Goal: Task Accomplishment & Management: Manage account settings

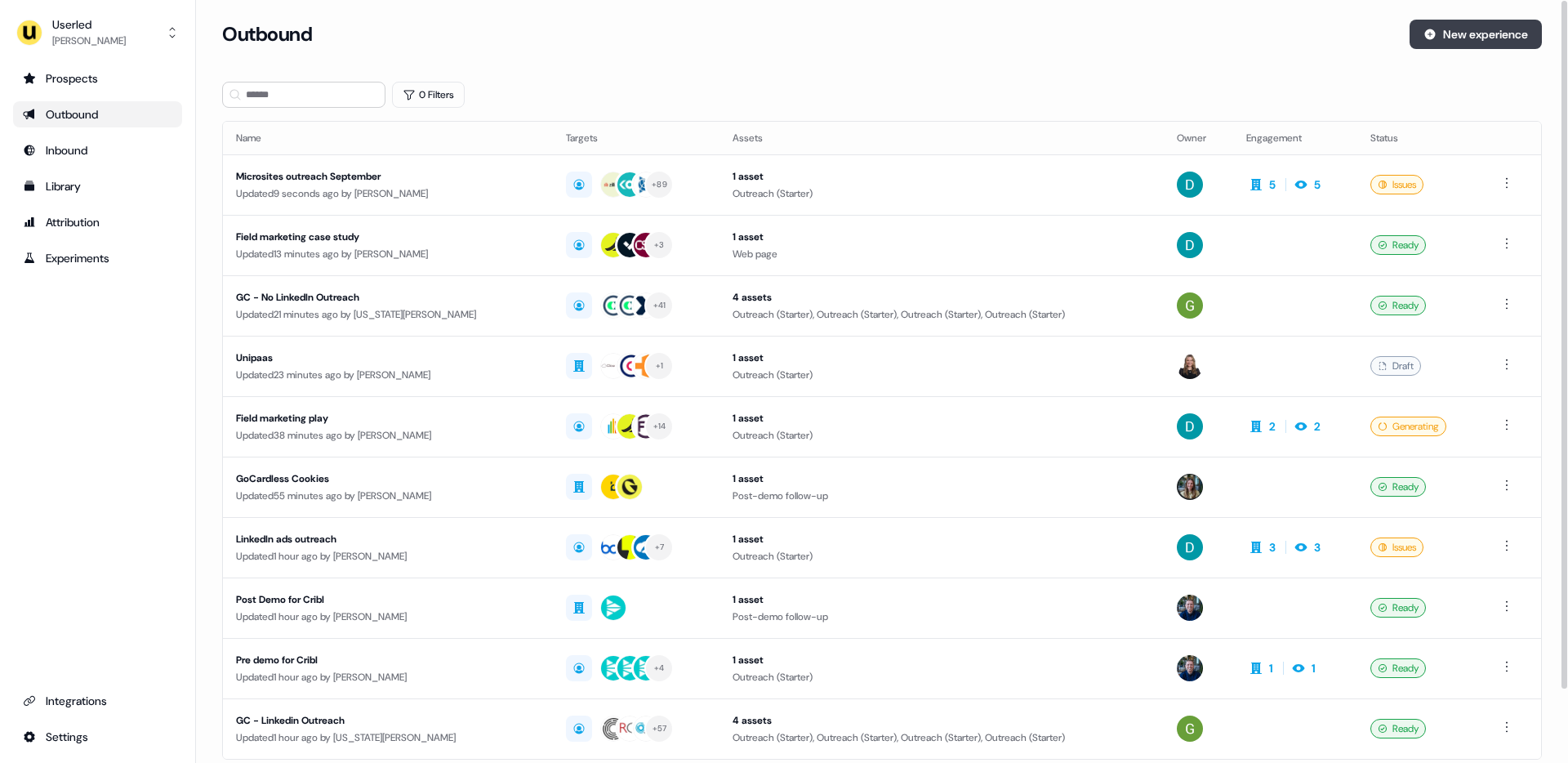
click at [1453, 38] on button "New experience" at bounding box center [1475, 35] width 133 height 30
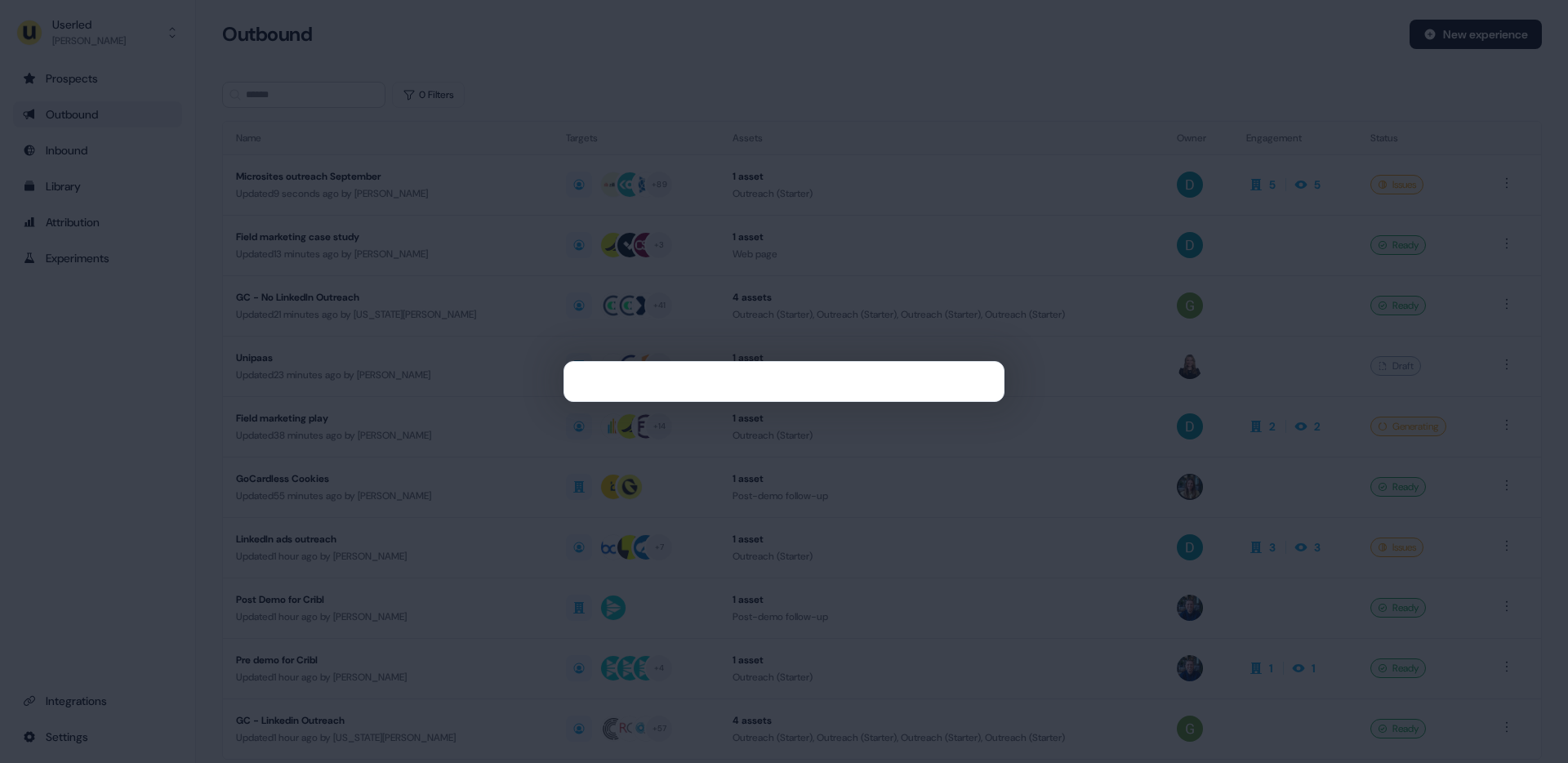
click at [1202, 26] on div at bounding box center [784, 381] width 1568 height 763
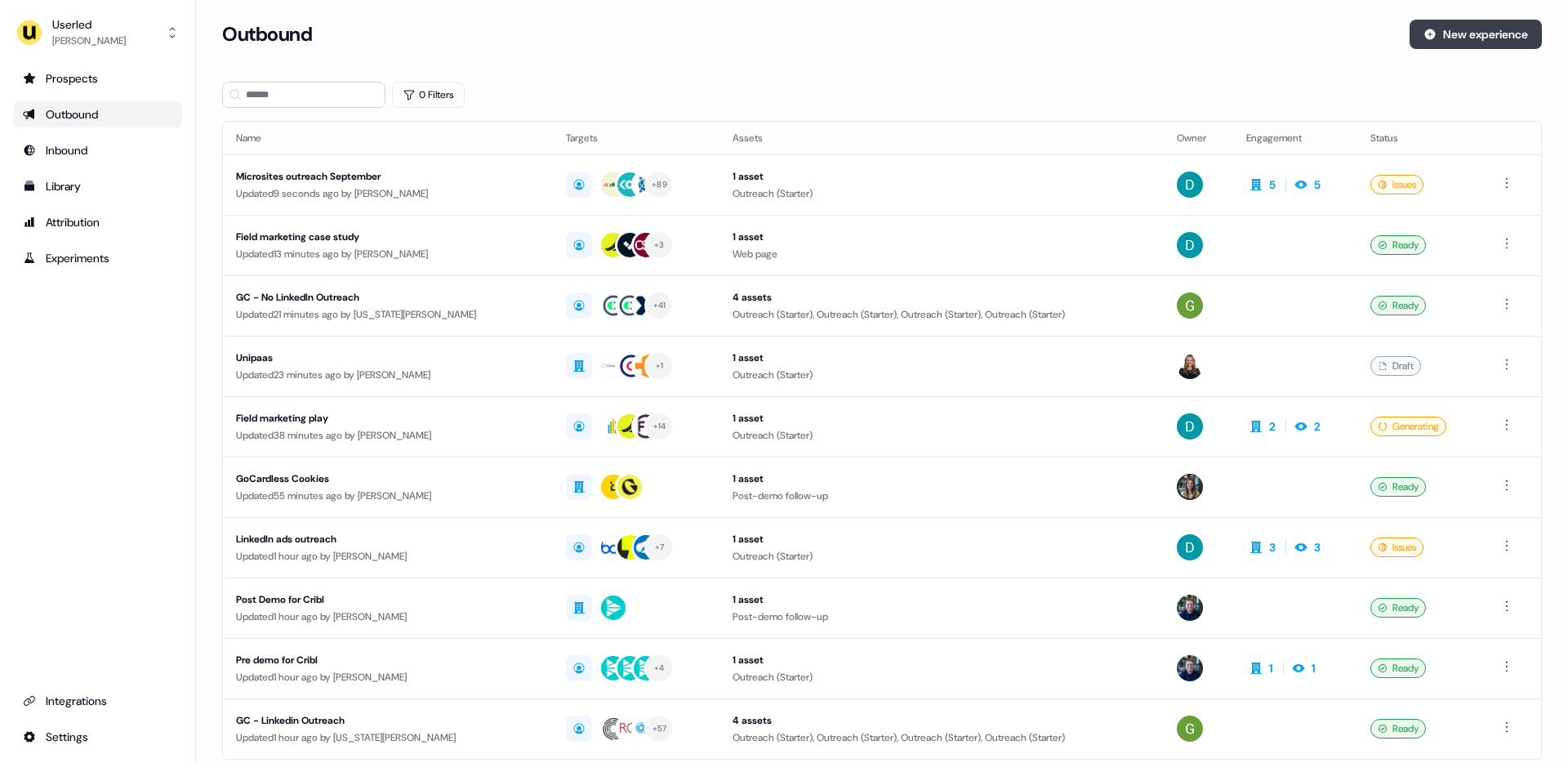
click at [1520, 35] on button "New experience" at bounding box center [1475, 35] width 133 height 30
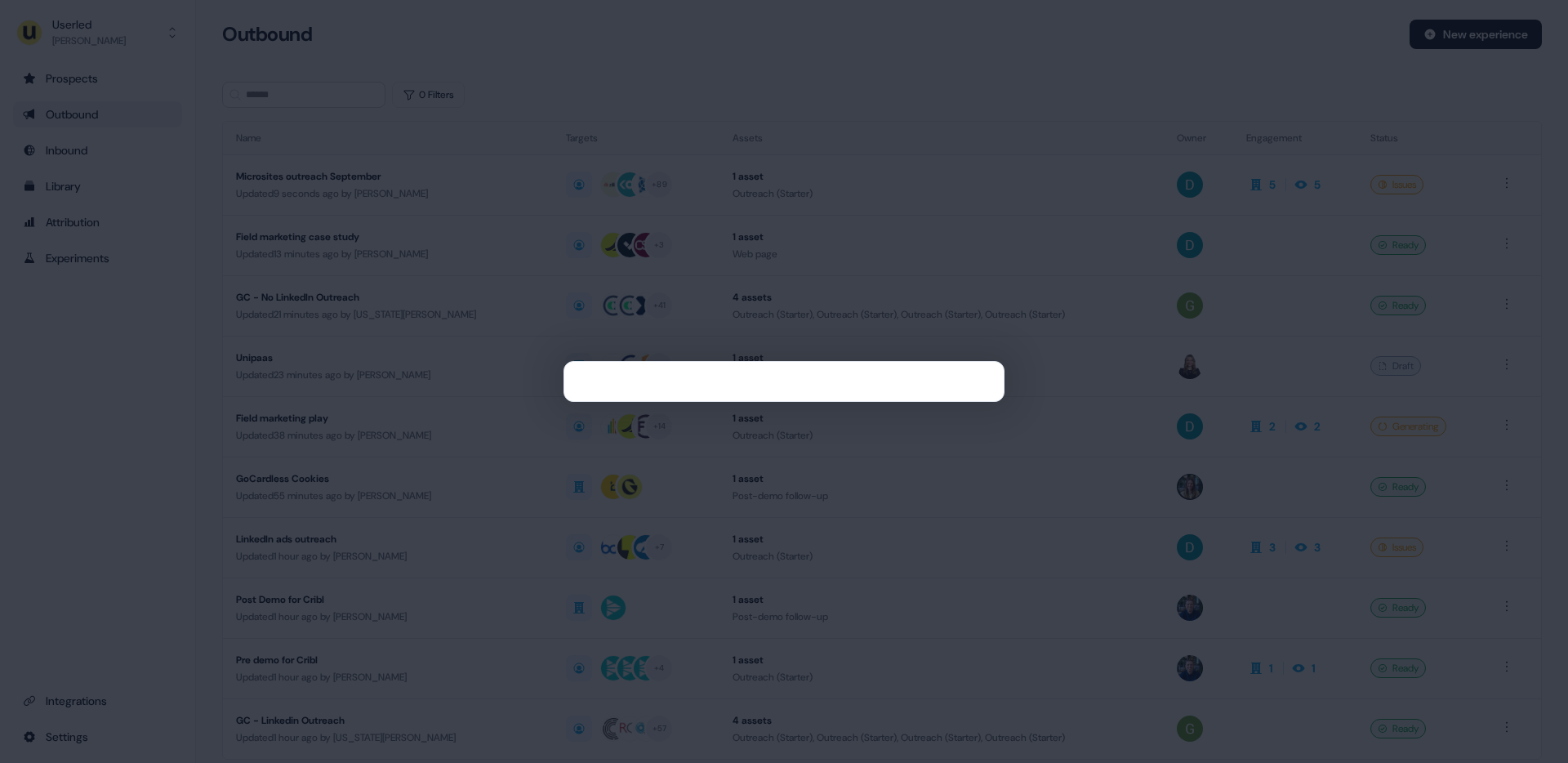
click at [486, 41] on div at bounding box center [784, 381] width 1568 height 763
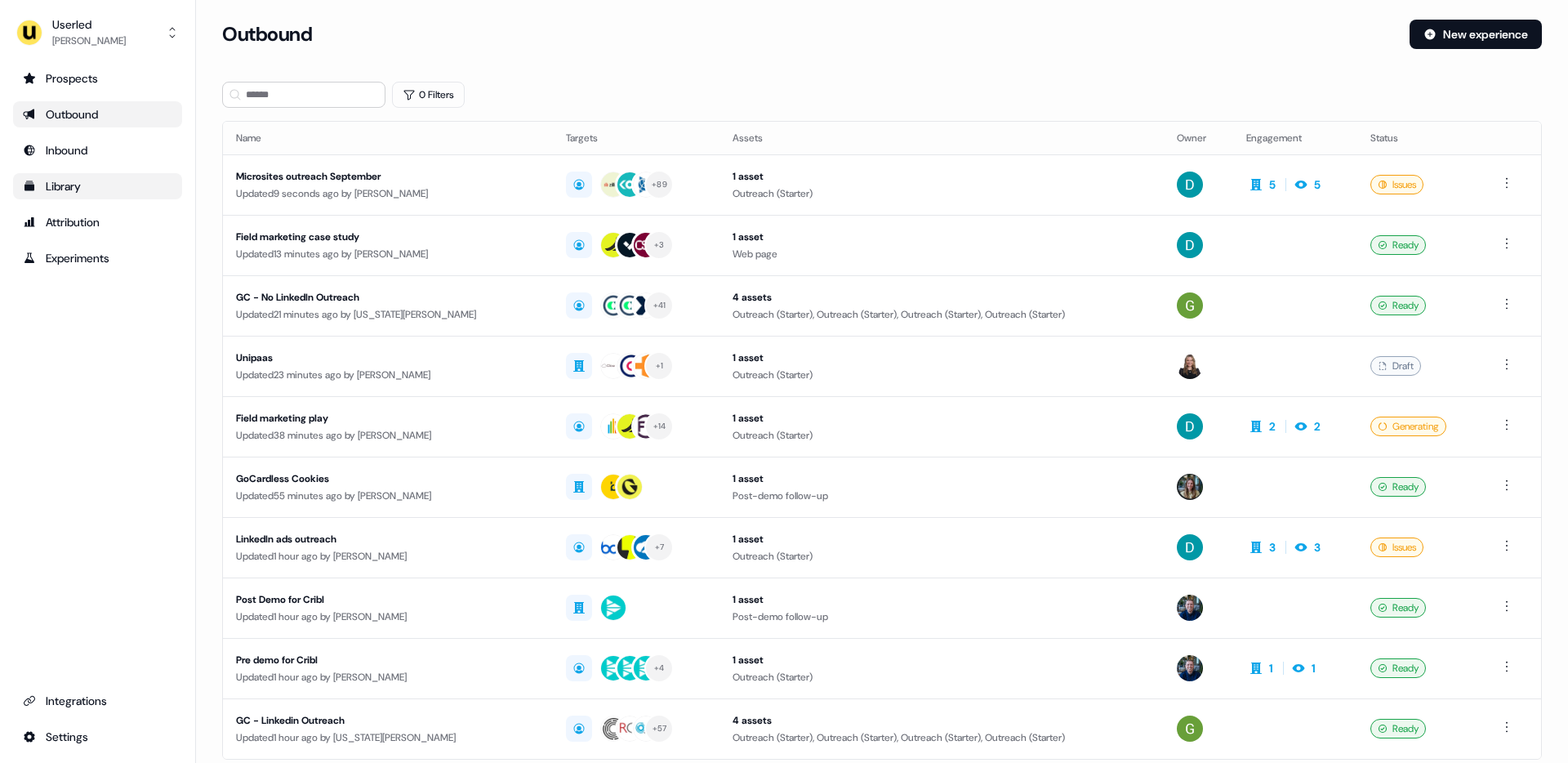
click at [72, 186] on div "Library" at bounding box center [98, 186] width 150 height 16
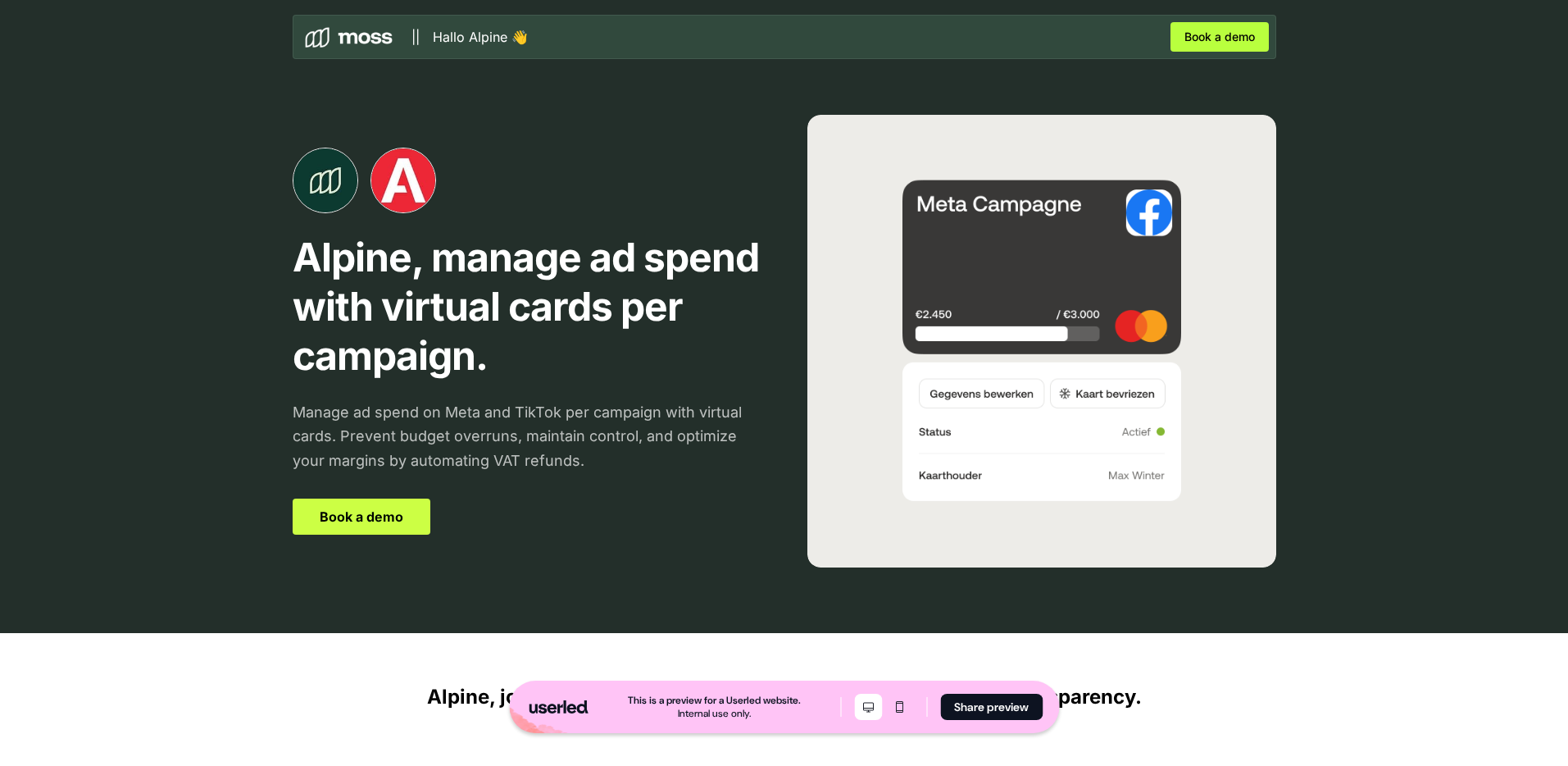
click at [389, 516] on font "Book a demo" at bounding box center [361, 516] width 83 height 17
click at [417, 184] on img at bounding box center [402, 180] width 65 height 65
click at [1180, 45] on link "Book a demo" at bounding box center [1219, 37] width 98 height 30
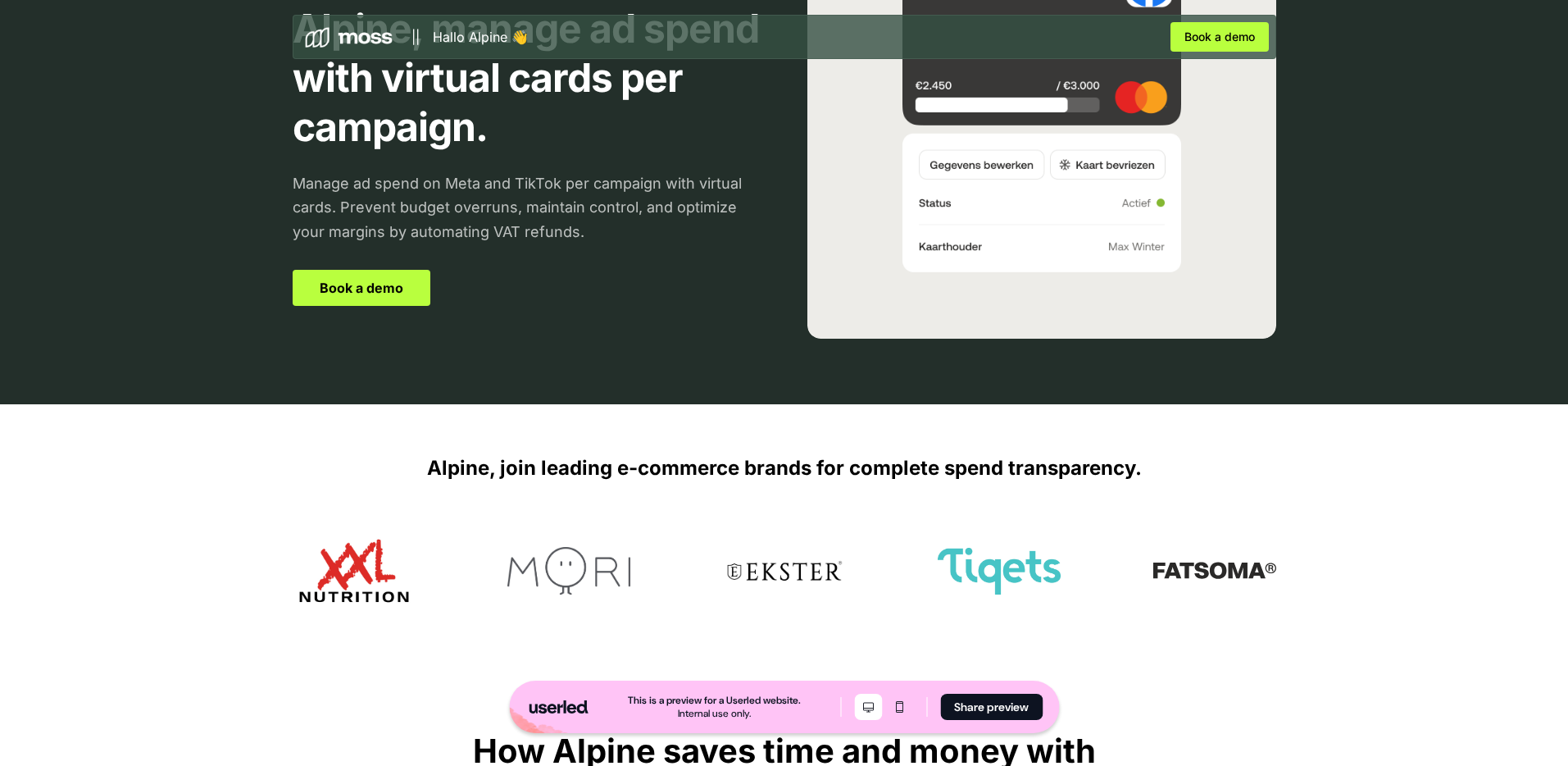
scroll to position [294, 0]
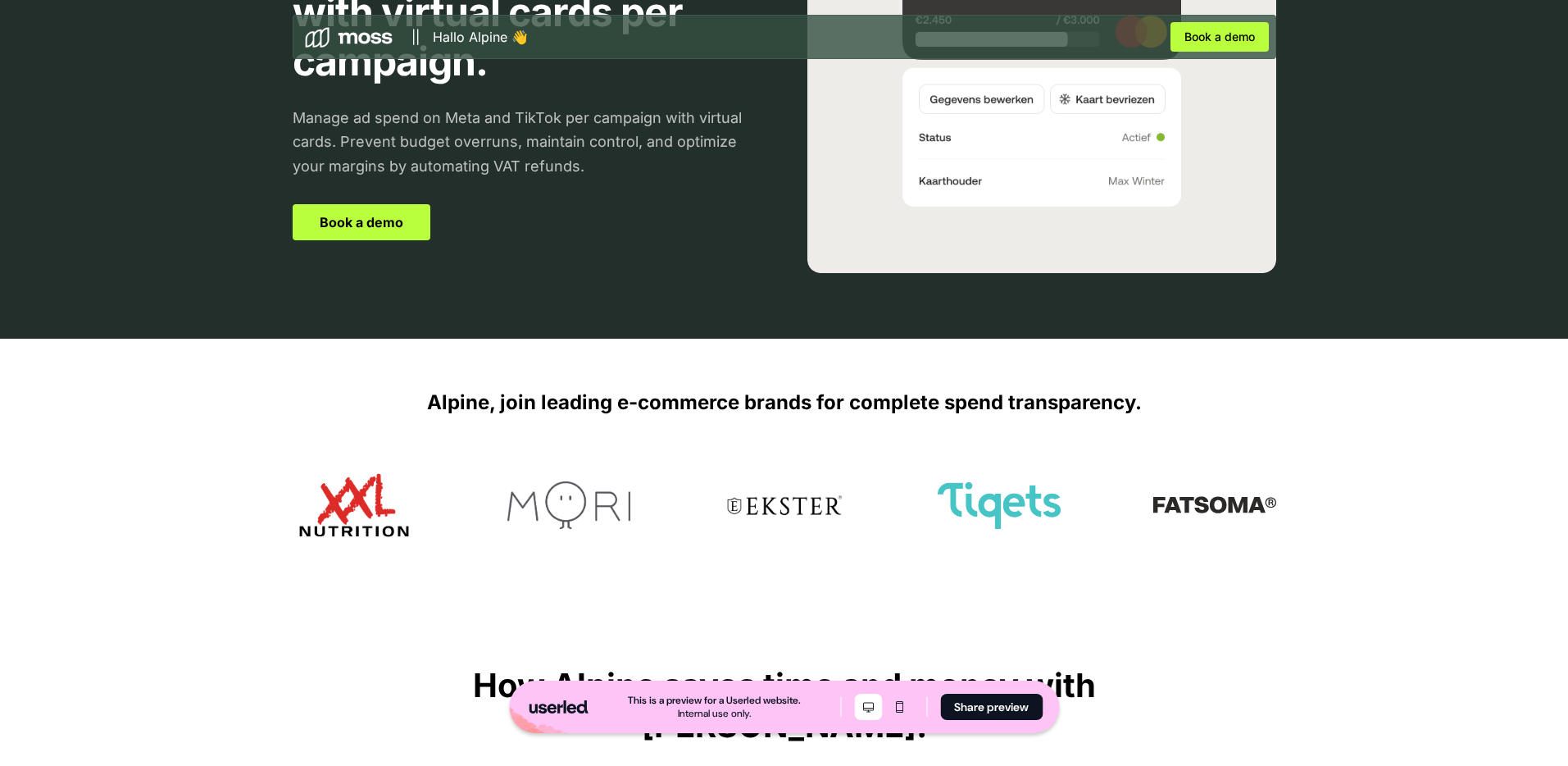
click at [924, 112] on img at bounding box center [1041, 47] width 468 height 453
click at [791, 497] on img at bounding box center [784, 505] width 123 height 123
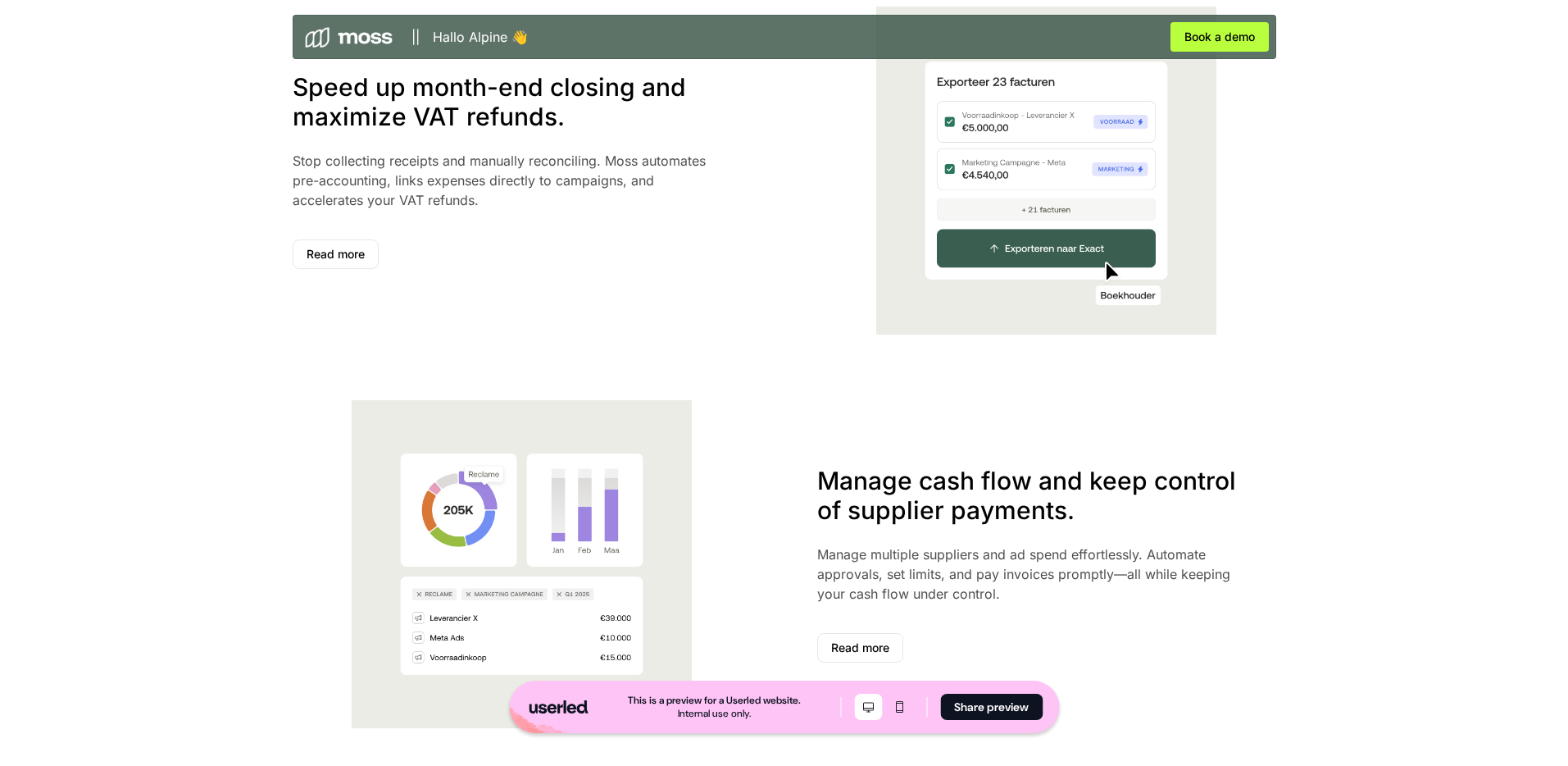
scroll to position [1592, 0]
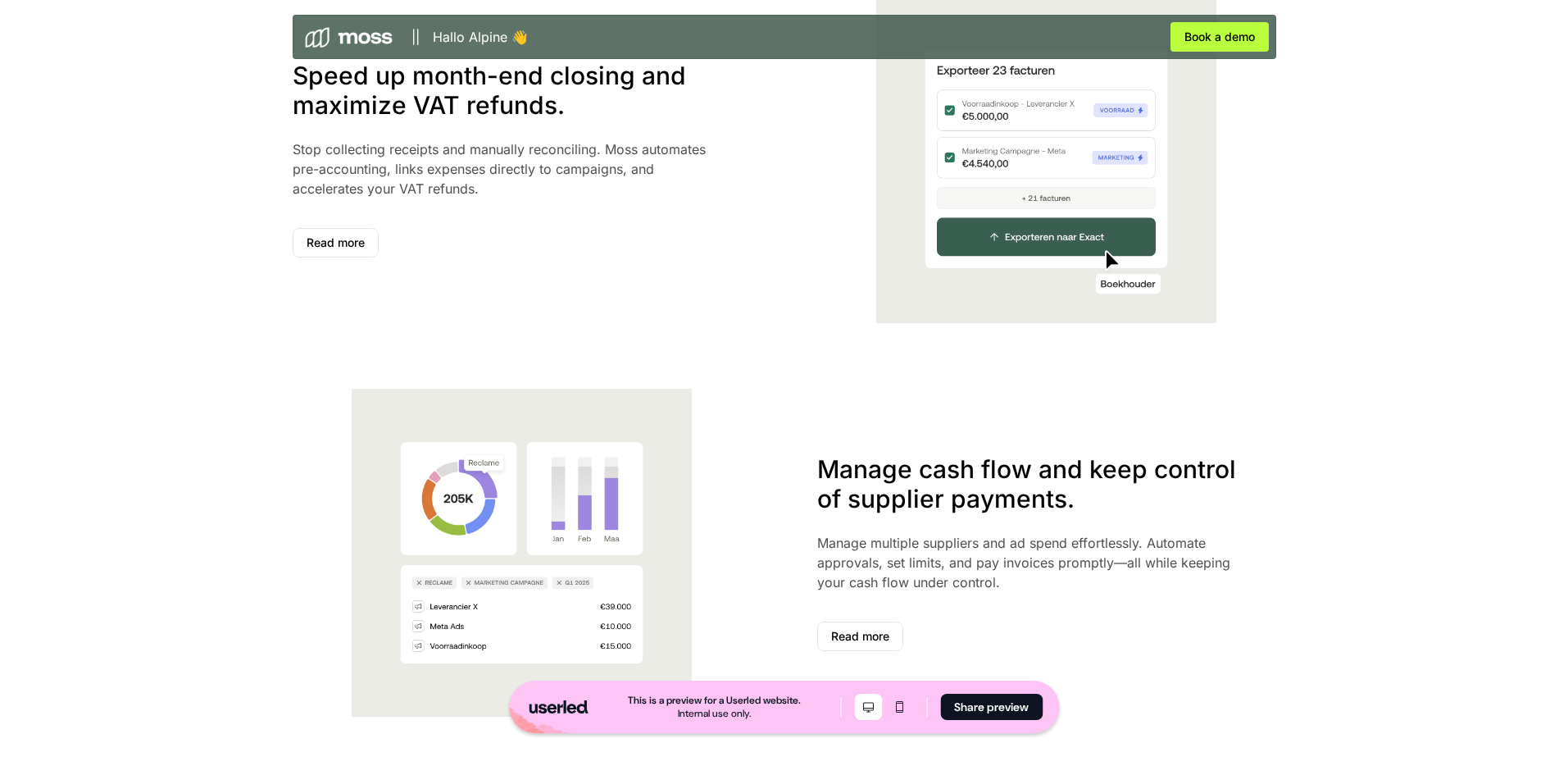
click at [600, 517] on img at bounding box center [522, 552] width 459 height 328
click at [970, 473] on font "Manage cash flow and keep control of supplier payments." at bounding box center [1026, 483] width 419 height 59
click at [874, 639] on font "Read more" at bounding box center [860, 635] width 58 height 14
click at [363, 239] on font "Read more" at bounding box center [335, 242] width 58 height 14
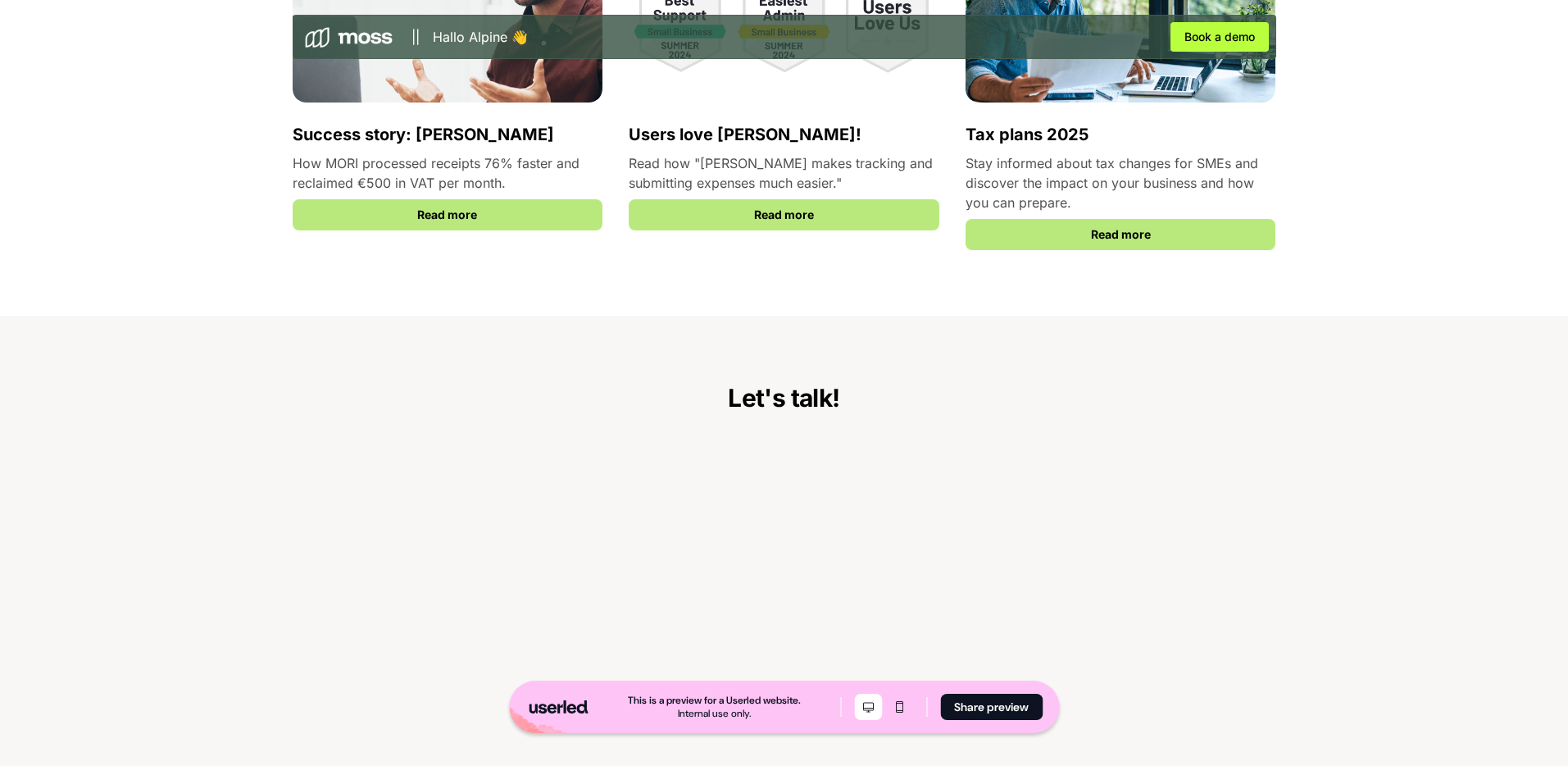
scroll to position [3034, 0]
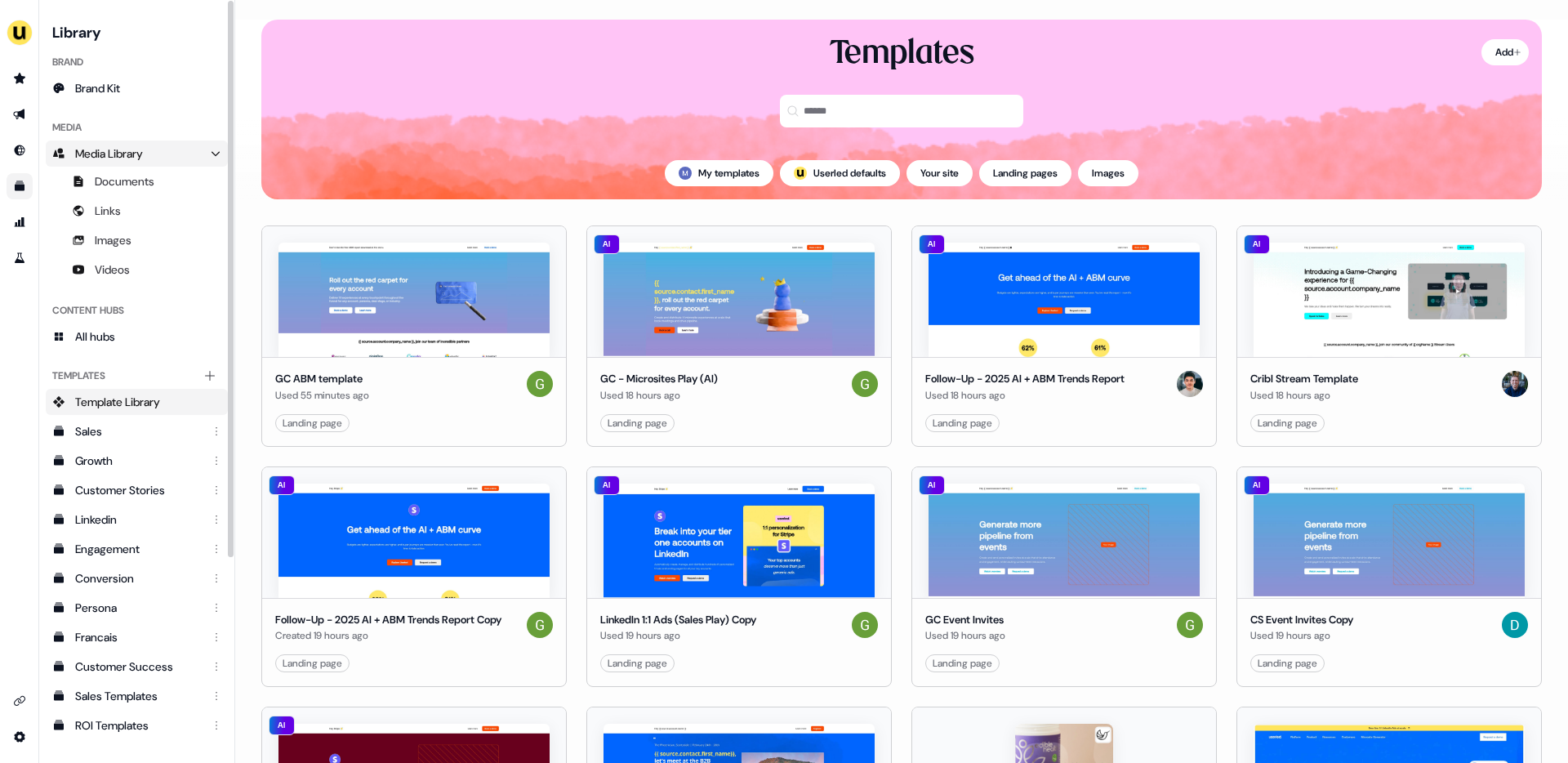
click at [223, 161] on link "Media Library" at bounding box center [137, 154] width 182 height 26
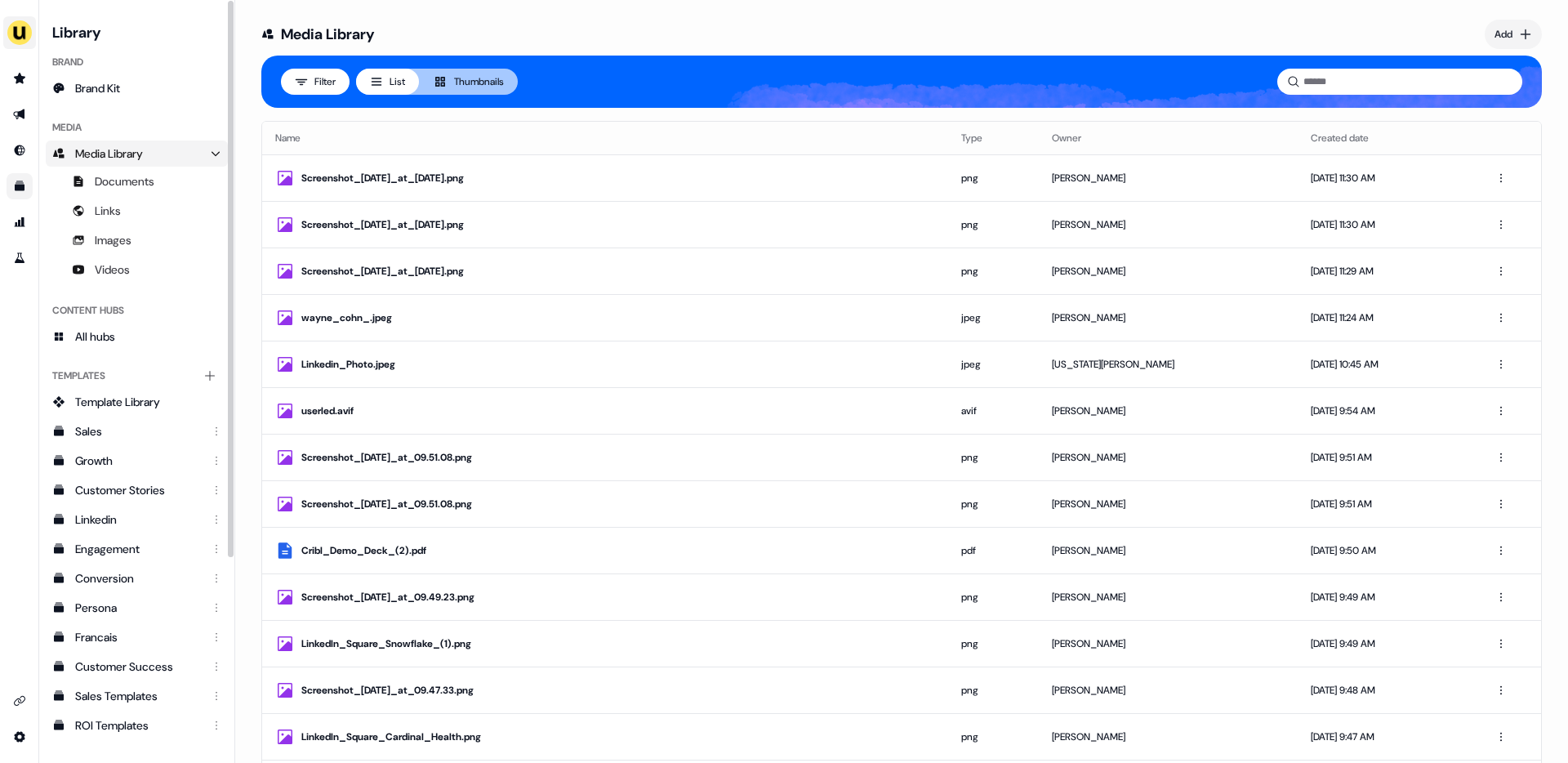
click at [30, 41] on div "side nav menu" at bounding box center [20, 33] width 26 height 26
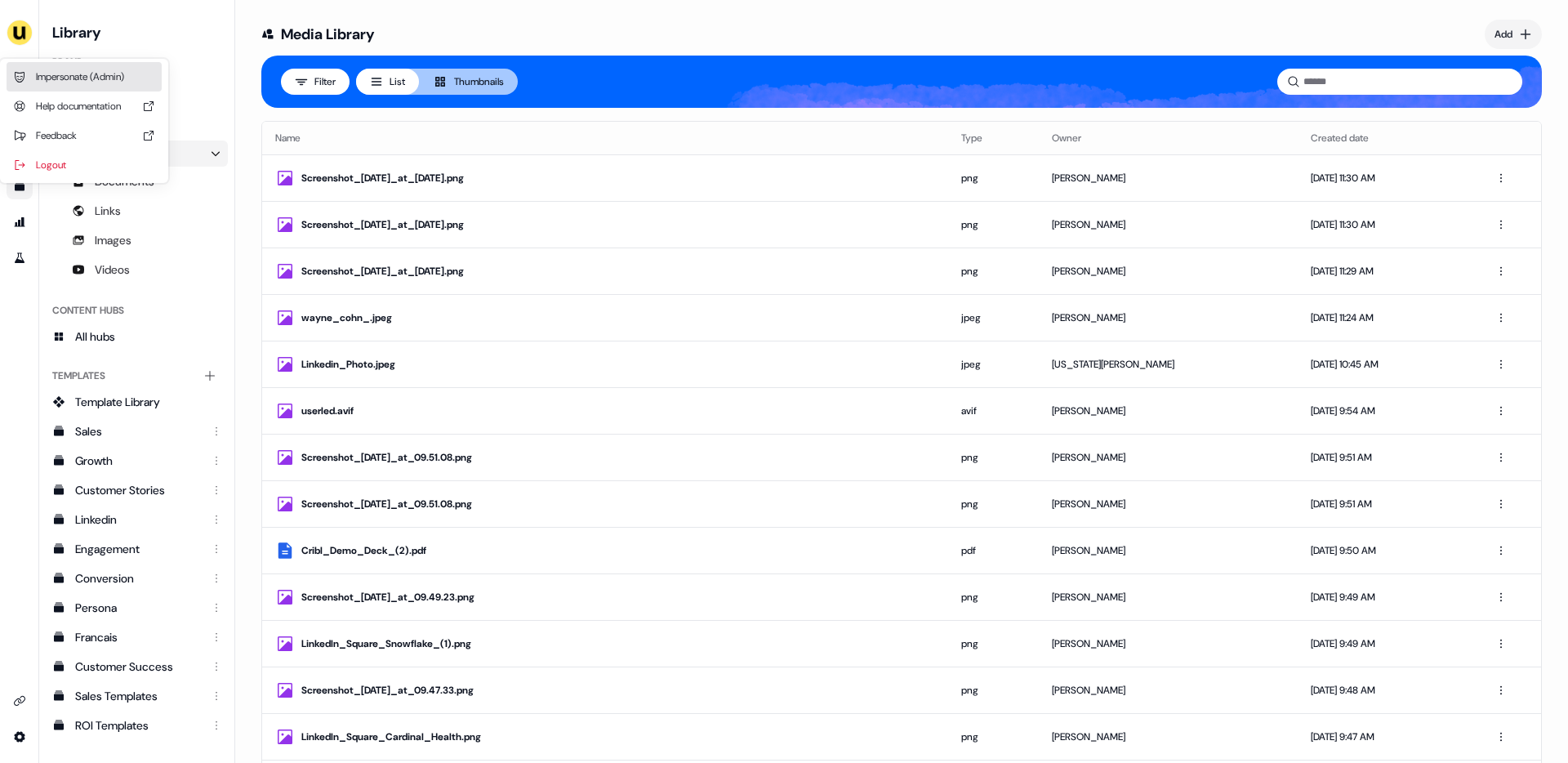
click at [63, 75] on div "Impersonate (Admin)" at bounding box center [84, 77] width 156 height 30
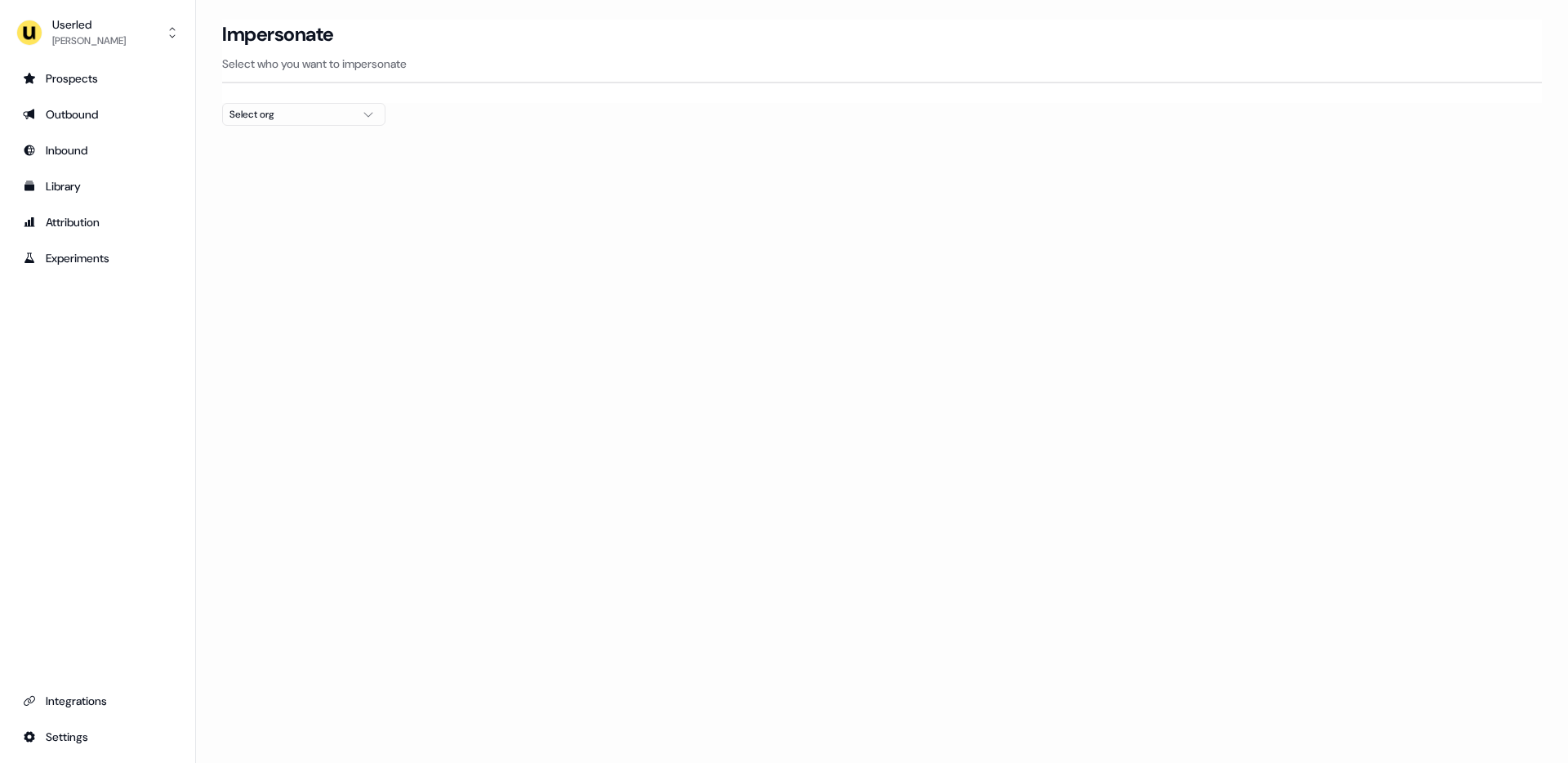
click at [337, 112] on div "Select org" at bounding box center [291, 114] width 123 height 16
type input "***"
click at [308, 171] on div "Rohirrim" at bounding box center [304, 173] width 161 height 26
click at [279, 197] on div "Rohirrim" at bounding box center [304, 199] width 161 height 26
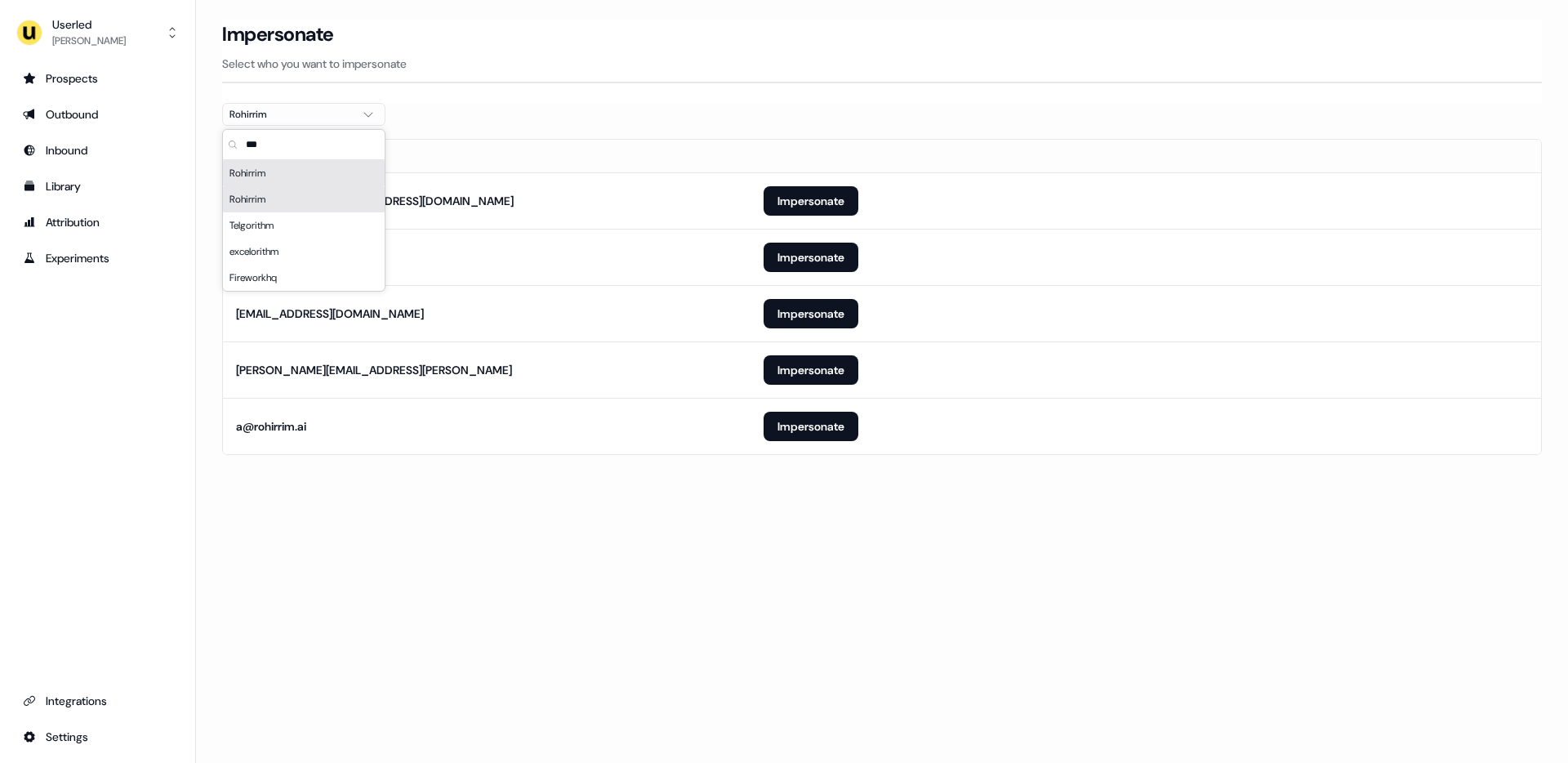
click at [540, 536] on div "Loading... Impersonate Select who you want to impersonate Rohirrim Email justin…" at bounding box center [882, 381] width 1372 height 763
click at [772, 253] on button "Impersonate" at bounding box center [811, 258] width 95 height 30
